Goal: Task Accomplishment & Management: Manage account settings

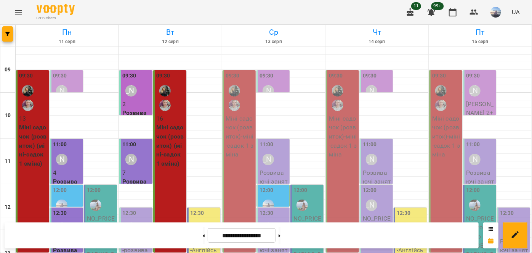
scroll to position [138, 0]
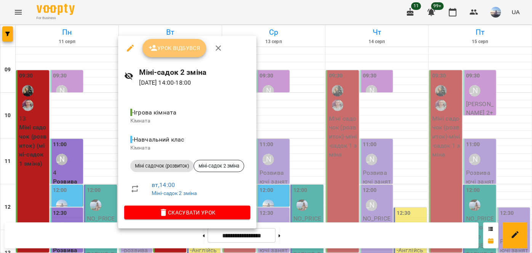
click at [168, 52] on span "Урок відбувся" at bounding box center [175, 47] width 52 height 9
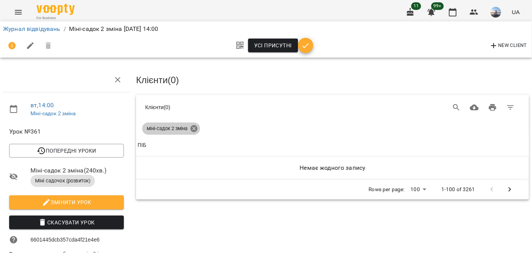
click at [197, 128] on icon at bounding box center [194, 128] width 8 height 8
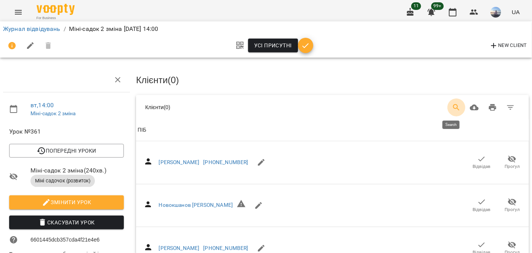
click at [452, 105] on icon "Search" at bounding box center [456, 107] width 9 height 9
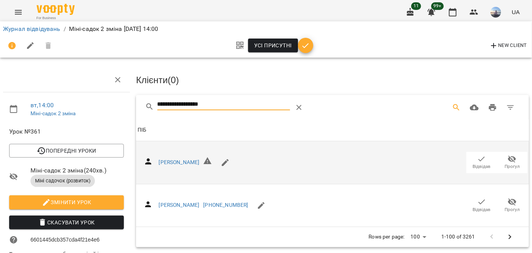
click at [479, 164] on span "Відвідав" at bounding box center [482, 166] width 18 height 6
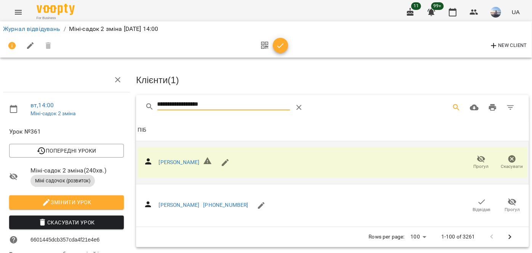
drag, startPoint x: 239, startPoint y: 99, endPoint x: 120, endPoint y: 98, distance: 119.2
click at [122, 99] on div "**********" at bounding box center [266, 220] width 538 height 378
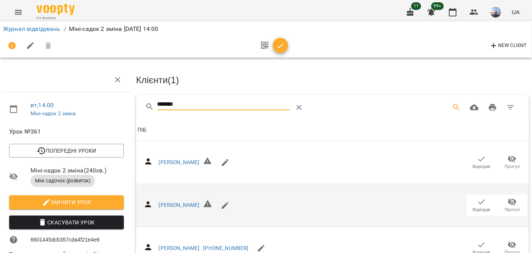
type input "*******"
click at [477, 203] on icon "button" at bounding box center [481, 201] width 9 height 9
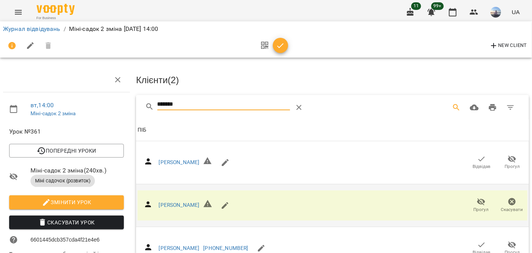
drag, startPoint x: 197, startPoint y: 106, endPoint x: 102, endPoint y: 105, distance: 94.5
click at [102, 105] on div "вт , 14:00 Міні-садок 2 зміна Урок №361 Попередні уроки [DATE] 14:00 [DATE] 14:…" at bounding box center [266, 220] width 538 height 378
click at [281, 43] on icon "button" at bounding box center [280, 45] width 9 height 9
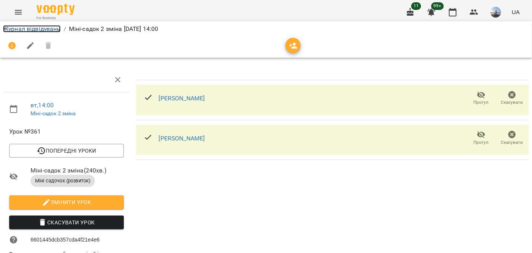
click at [40, 31] on link "Журнал відвідувань" at bounding box center [32, 28] width 58 height 7
